Goal: Information Seeking & Learning: Check status

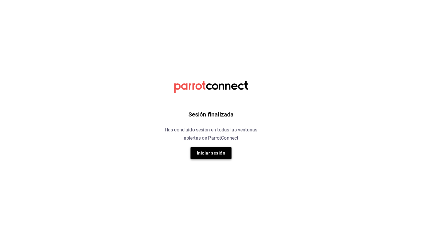
click at [213, 156] on button "Iniciar sesión" at bounding box center [210, 153] width 41 height 12
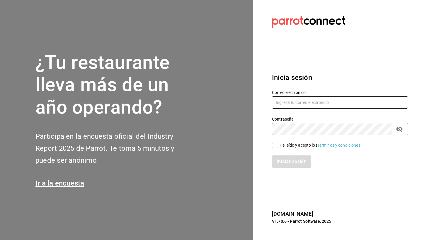
type input "[EMAIL_ADDRESS][DOMAIN_NAME]"
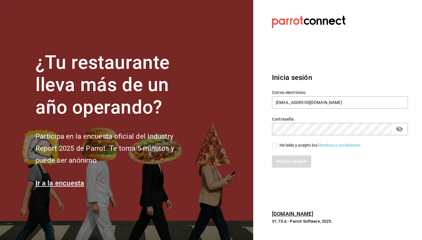
click at [275, 148] on input "He leído y acepto los Términos y condiciones." at bounding box center [274, 145] width 5 height 5
checkbox input "true"
click at [289, 164] on button "Iniciar sesión" at bounding box center [292, 162] width 40 height 12
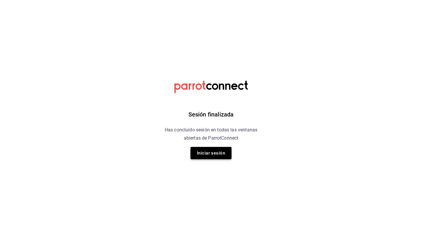
click at [215, 153] on button "Iniciar sesión" at bounding box center [210, 153] width 41 height 12
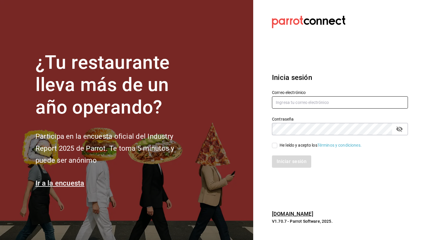
type input "[EMAIL_ADDRESS][DOMAIN_NAME]"
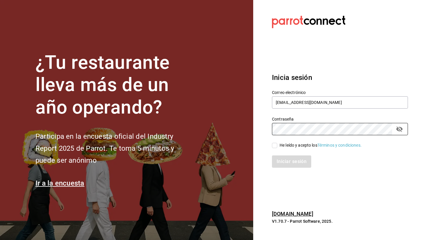
click at [287, 145] on div "He leído y acepto los Términos y condiciones." at bounding box center [320, 145] width 82 height 6
click at [277, 145] on input "He leído y acepto los Términos y condiciones." at bounding box center [274, 145] width 5 height 5
checkbox input "true"
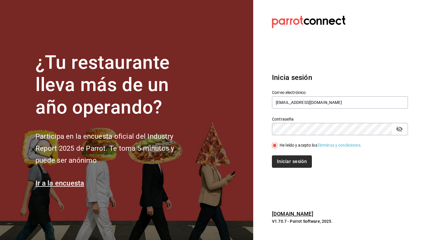
click at [285, 162] on button "Iniciar sesión" at bounding box center [292, 162] width 40 height 12
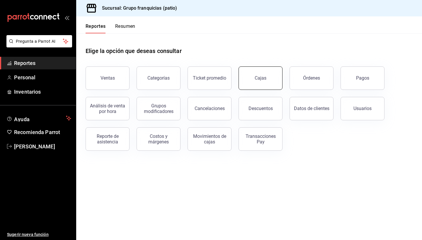
click at [269, 88] on link "Cajas" at bounding box center [260, 77] width 44 height 23
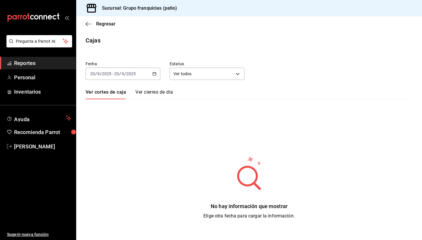
click at [131, 75] on input "2025" at bounding box center [131, 73] width 10 height 5
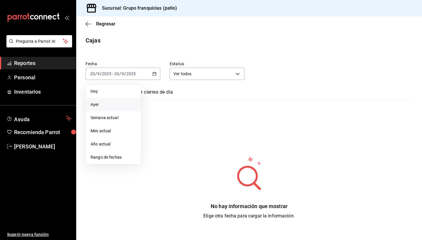
click at [107, 102] on span "Ayer" at bounding box center [113, 105] width 45 height 6
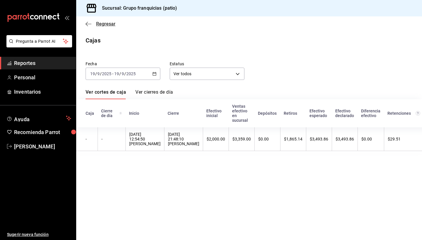
click at [88, 23] on icon "button" at bounding box center [89, 23] width 6 height 5
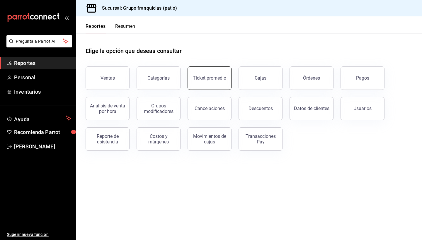
click at [217, 76] on div "Ticket promedio" at bounding box center [209, 78] width 33 height 6
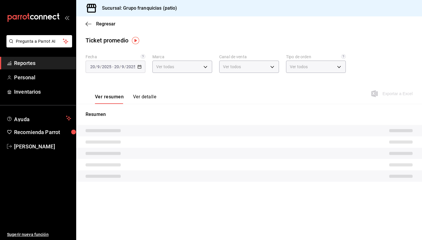
type input "e7eab595-ead1-4094-8dde-5ba67c403731"
type input "PARROT,UBER_EATS,RAPPI,DIDI_FOOD,ONLINE"
type input "41df339c-e455-42aa-9c55-d42ac6b7c4b5,352a32ea-f75b-4529-8f6e-0abbd459ef2a,3813f…"
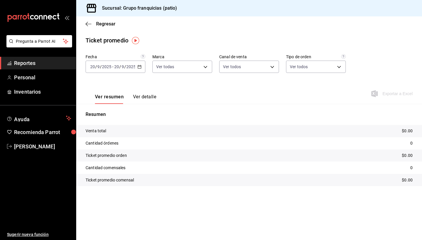
click at [125, 69] on div "[DATE] [DATE] - [DATE] [DATE]" at bounding box center [116, 67] width 60 height 12
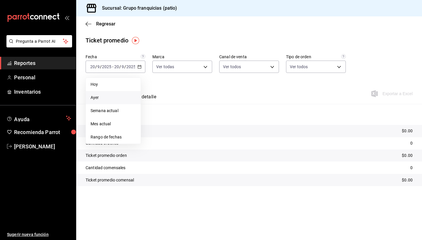
click at [107, 101] on li "Ayer" at bounding box center [113, 97] width 55 height 13
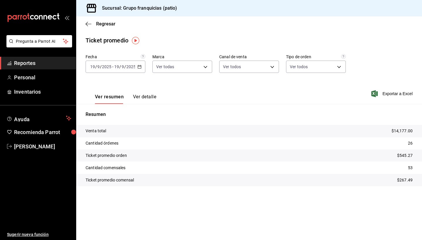
click at [150, 98] on button "Ver detalle" at bounding box center [144, 99] width 23 height 10
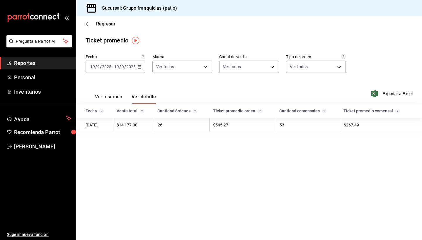
click at [278, 93] on div "Ver resumen Ver detalle Exportar a Excel" at bounding box center [249, 92] width 346 height 24
click at [112, 69] on div "[DATE] [DATE] - [DATE] [DATE]" at bounding box center [116, 67] width 60 height 12
click at [105, 126] on span "Mes actual" at bounding box center [113, 124] width 45 height 6
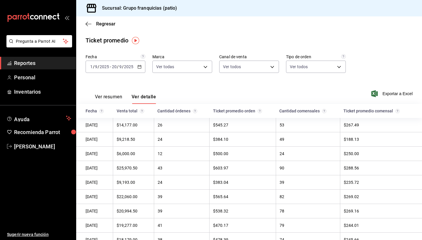
click at [136, 39] on img "button" at bounding box center [135, 40] width 7 height 7
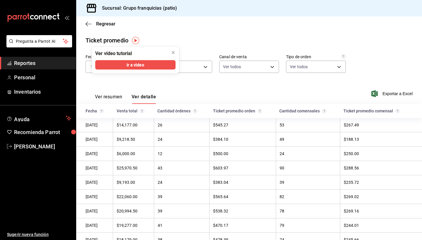
click at [166, 33] on main "Regresar Ticket promedio Fecha [DATE] [DATE] - [DATE] [DATE] Marca Ver todas e7…" at bounding box center [249, 213] width 346 height 395
click at [116, 81] on div "Ver resumen Ver detalle Exportar a Excel" at bounding box center [249, 92] width 346 height 24
click at [173, 51] on icon "close" at bounding box center [173, 52] width 5 height 5
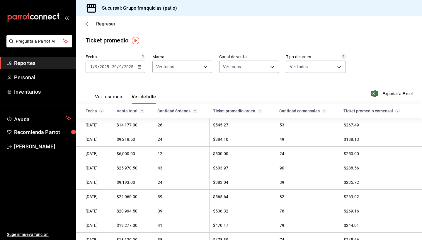
click at [96, 24] on span "Regresar" at bounding box center [105, 24] width 19 height 6
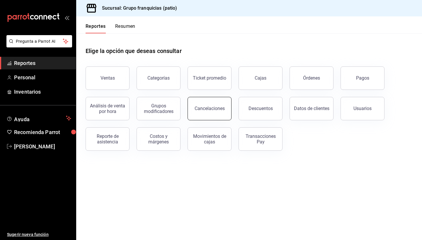
click at [209, 108] on div "Cancelaciones" at bounding box center [209, 109] width 30 height 6
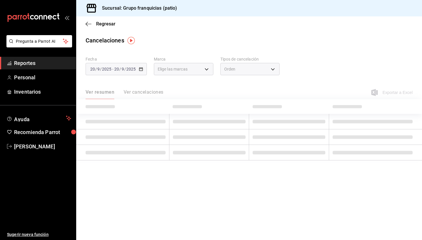
type input "[object Object]"
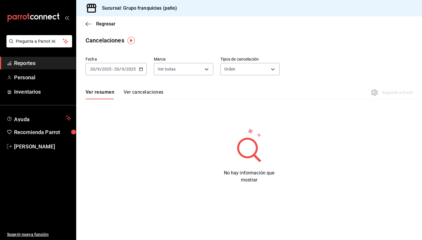
click at [121, 69] on input "9" at bounding box center [122, 69] width 3 height 5
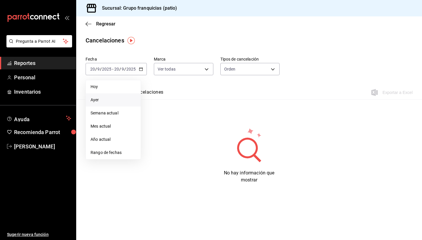
click at [113, 105] on li "Ayer" at bounding box center [113, 99] width 55 height 13
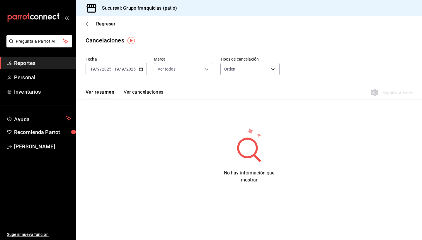
click at [129, 69] on input "2025" at bounding box center [131, 69] width 10 height 5
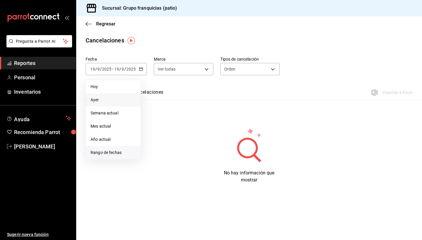
click at [108, 149] on li "Rango de fechas" at bounding box center [113, 152] width 55 height 13
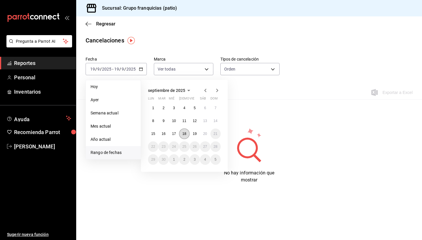
click at [186, 133] on abbr "18" at bounding box center [184, 134] width 4 height 4
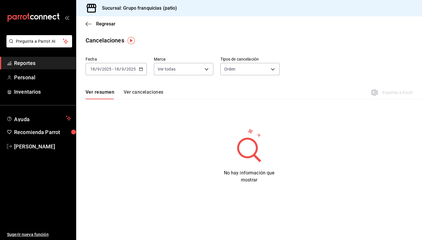
click at [121, 71] on div "[DATE] [DATE] - [DATE] [DATE]" at bounding box center [116, 69] width 61 height 12
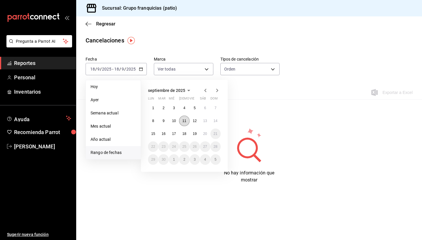
click at [185, 122] on abbr "11" at bounding box center [184, 121] width 4 height 4
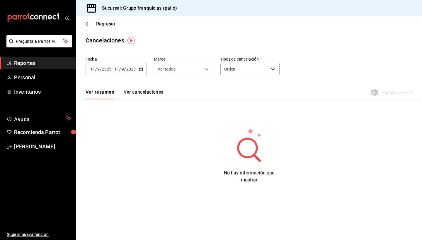
click at [132, 71] on input "2025" at bounding box center [131, 69] width 10 height 5
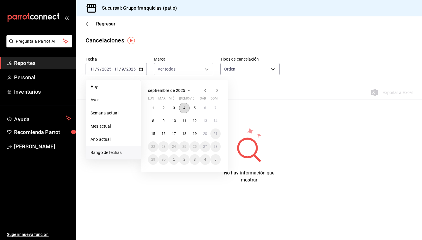
click at [183, 106] on abbr "4" at bounding box center [184, 108] width 2 height 4
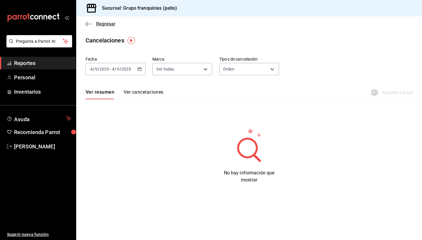
click at [100, 25] on span "Regresar" at bounding box center [105, 24] width 19 height 6
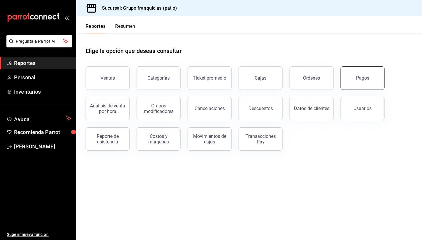
click at [348, 70] on button "Pagos" at bounding box center [362, 77] width 44 height 23
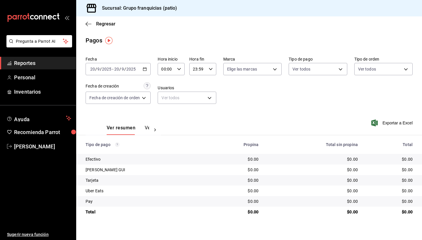
click at [112, 65] on div "[DATE] [DATE] - [DATE] [DATE]" at bounding box center [118, 69] width 65 height 12
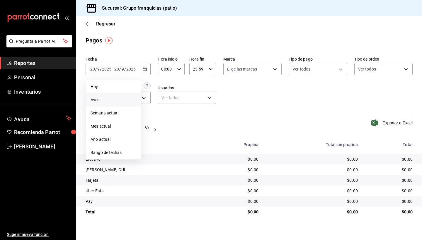
click at [107, 100] on span "Ayer" at bounding box center [113, 100] width 45 height 6
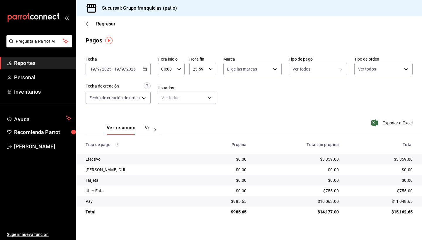
click at [107, 69] on input "2025" at bounding box center [107, 69] width 10 height 5
click at [141, 70] on div "[DATE] [DATE] - [DATE] [DATE]" at bounding box center [118, 69] width 65 height 12
click at [138, 20] on div "Regresar" at bounding box center [249, 23] width 346 height 15
